Goal: Check status: Check status

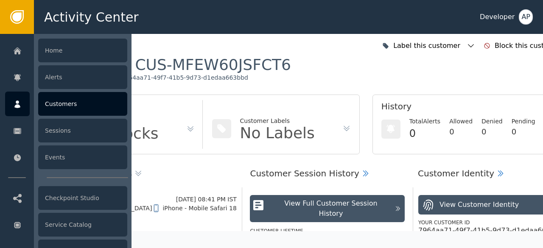
click at [54, 101] on div "Customers" at bounding box center [82, 104] width 89 height 24
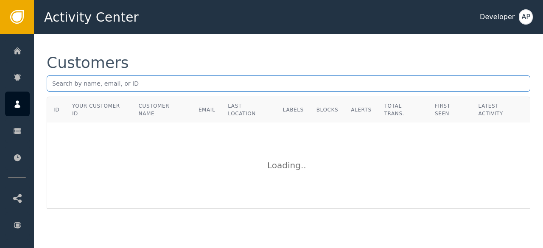
click at [52, 84] on input "text" at bounding box center [289, 84] width 484 height 16
paste input "[EMAIL_ADDRESS][DOMAIN_NAME]"
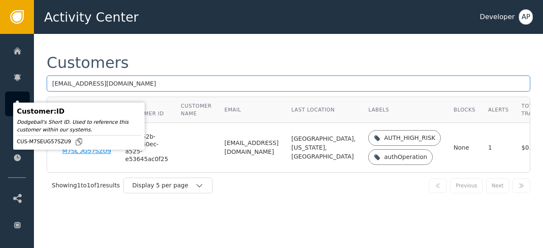
type input "[EMAIL_ADDRESS][DOMAIN_NAME]"
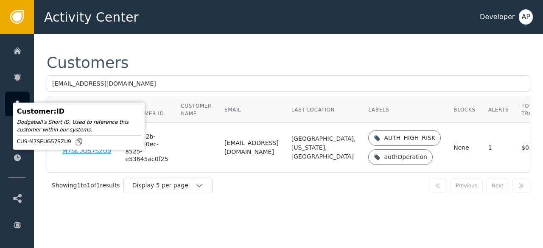
click at [72, 155] on div "CUS-M7SEUG57SZU9" at bounding box center [87, 148] width 51 height 15
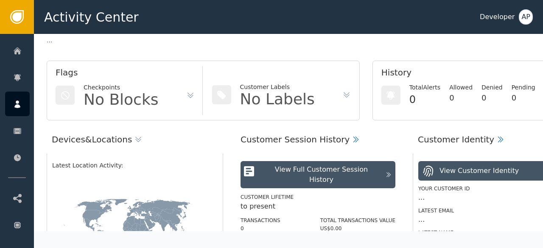
scroll to position [38, 0]
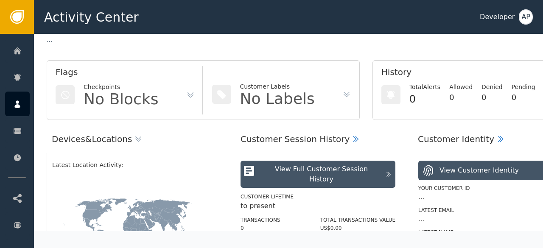
click at [161, 172] on div at bounding box center [129, 174] width 155 height 9
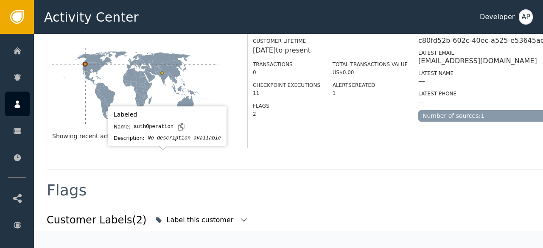
scroll to position [280, 0]
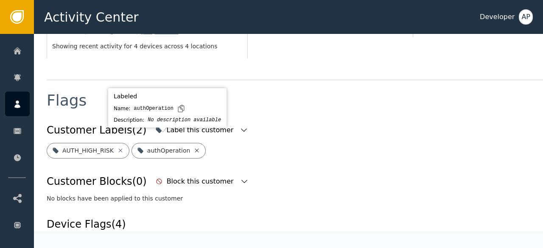
click at [194, 147] on icon at bounding box center [197, 150] width 7 height 7
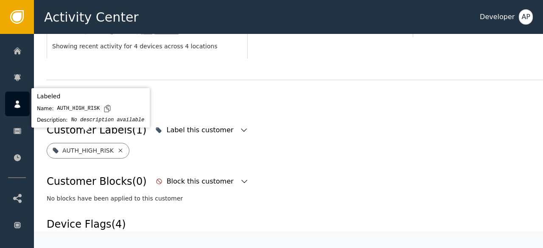
click at [118, 149] on icon at bounding box center [120, 151] width 4 height 4
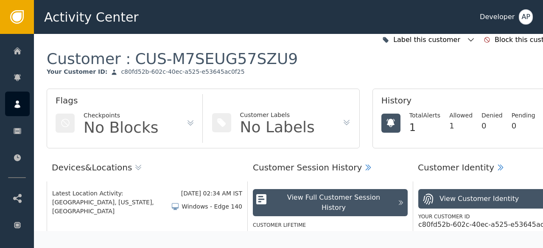
scroll to position [1, 0]
